Goal: Information Seeking & Learning: Learn about a topic

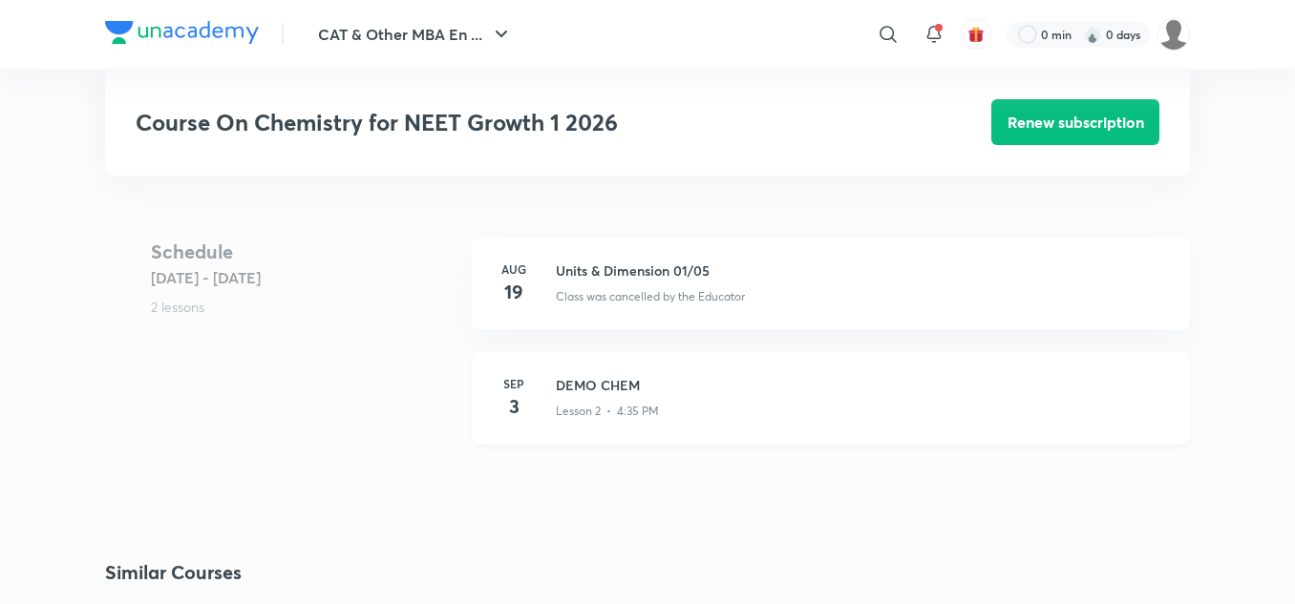
click at [600, 397] on div "Lesson 2 • 4:35 PM" at bounding box center [861, 407] width 611 height 25
click at [603, 427] on div "[DATE] DEMO CHEM Lesson 2 • 4:35 PM" at bounding box center [831, 398] width 718 height 92
click at [639, 408] on p "Lesson 2 • 4:35 PM" at bounding box center [607, 411] width 103 height 17
click at [643, 413] on p "Lesson 2 • 4:35 PM" at bounding box center [607, 411] width 103 height 17
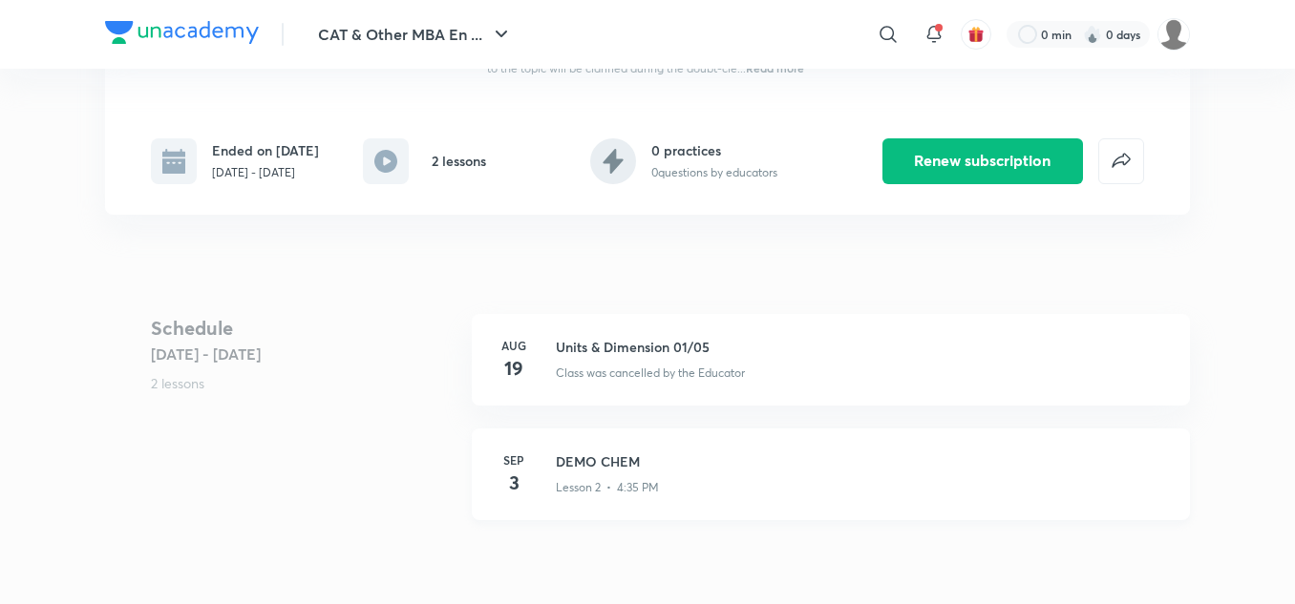
drag, startPoint x: 0, startPoint y: 0, endPoint x: 621, endPoint y: 487, distance: 788.7
click at [621, 487] on p "Lesson 2 • 4:35 PM" at bounding box center [607, 487] width 103 height 17
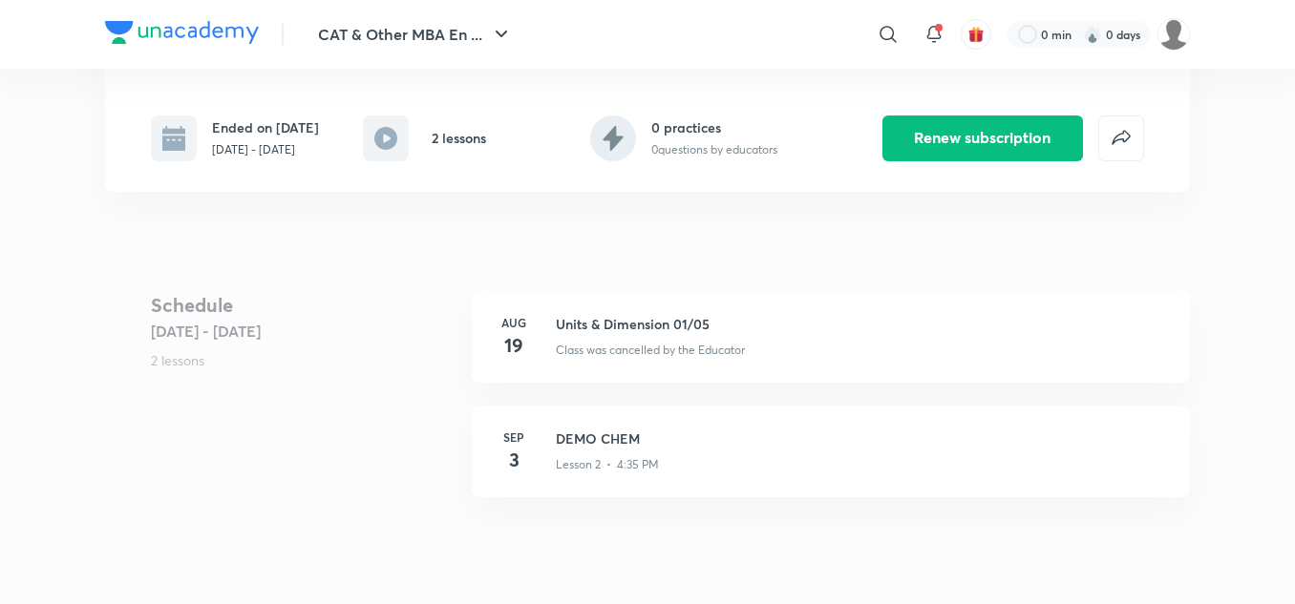
scroll to position [368, 0]
